Goal: Navigation & Orientation: Find specific page/section

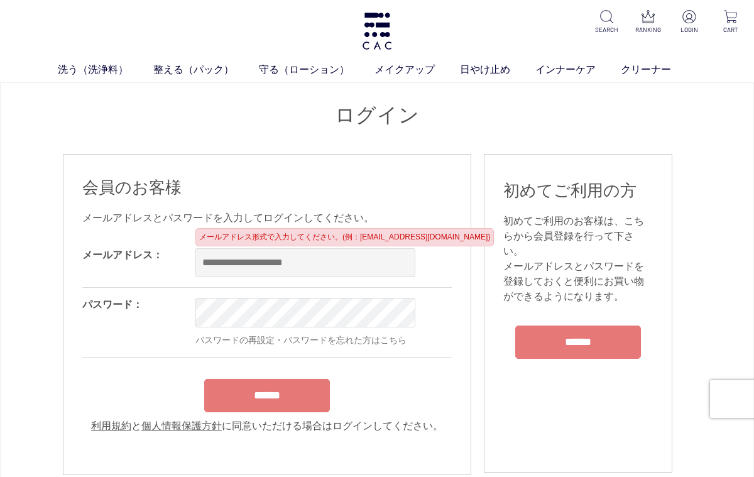
click at [645, 25] on p "RANKING" at bounding box center [648, 29] width 26 height 9
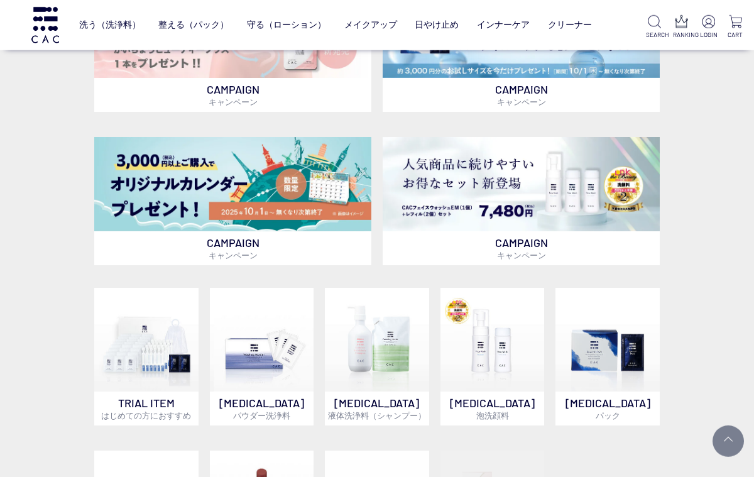
scroll to position [369, 0]
click at [264, 185] on img at bounding box center [232, 184] width 277 height 94
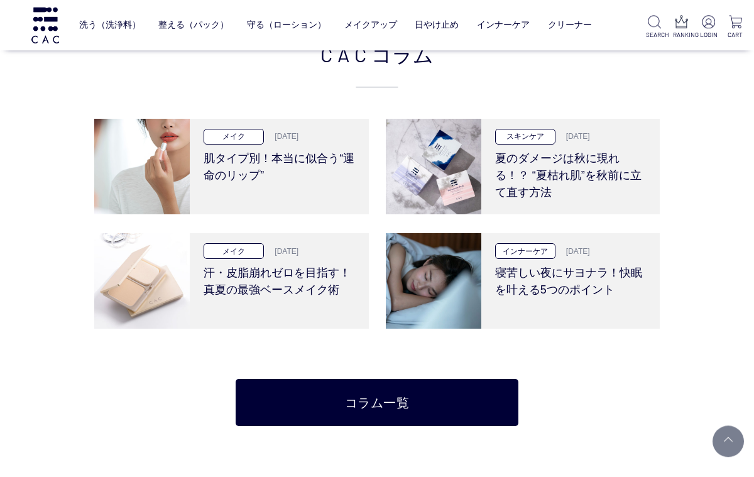
scroll to position [2291, 0]
click at [243, 243] on p "メイク" at bounding box center [234, 251] width 60 height 16
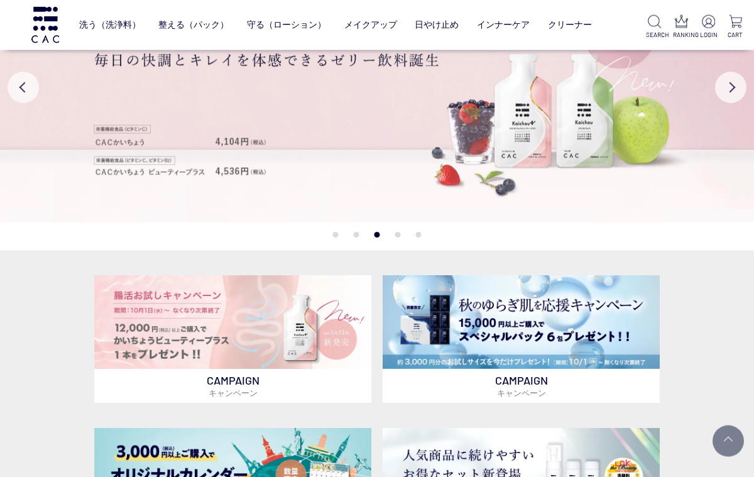
scroll to position [0, 0]
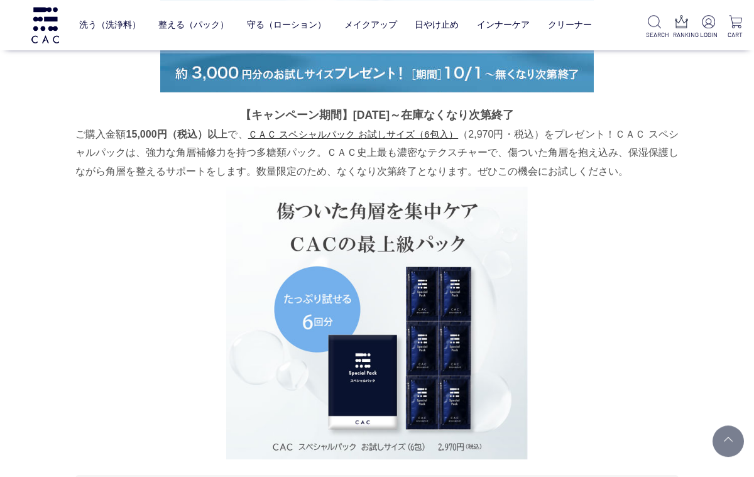
scroll to position [1550, 0]
